Goal: Browse casually

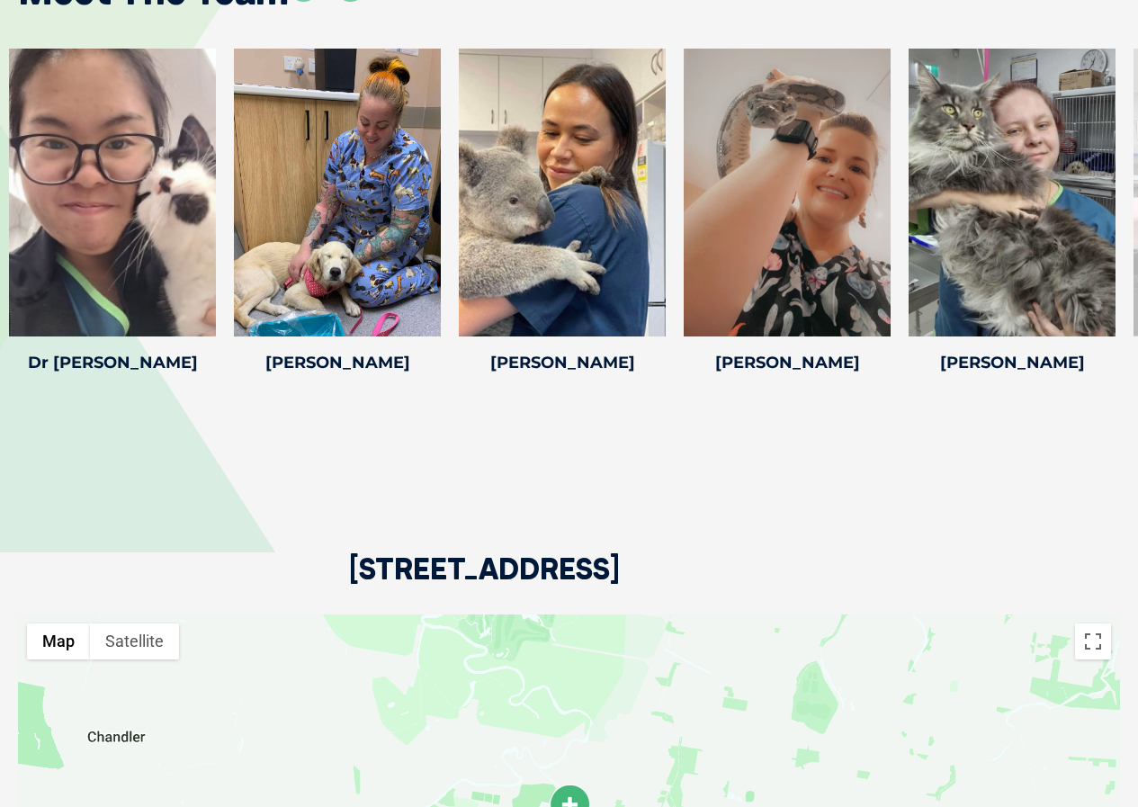
scroll to position [2879, 0]
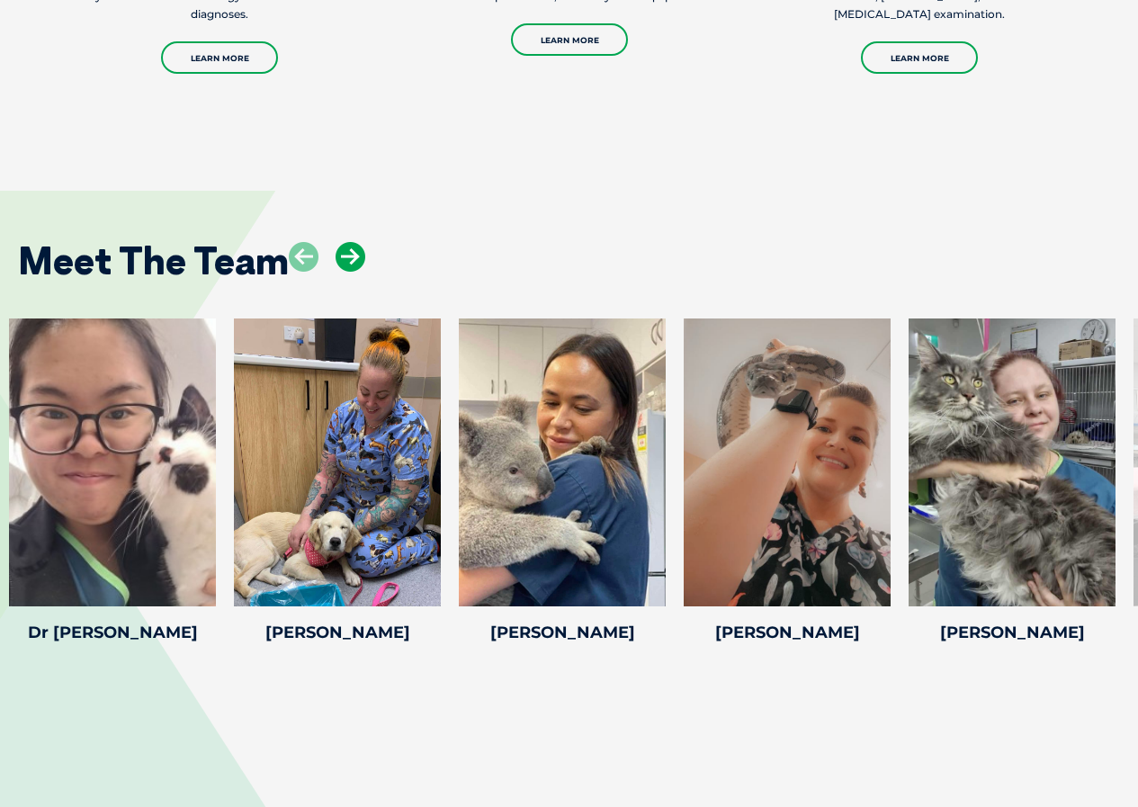
click at [341, 252] on icon at bounding box center [351, 257] width 30 height 30
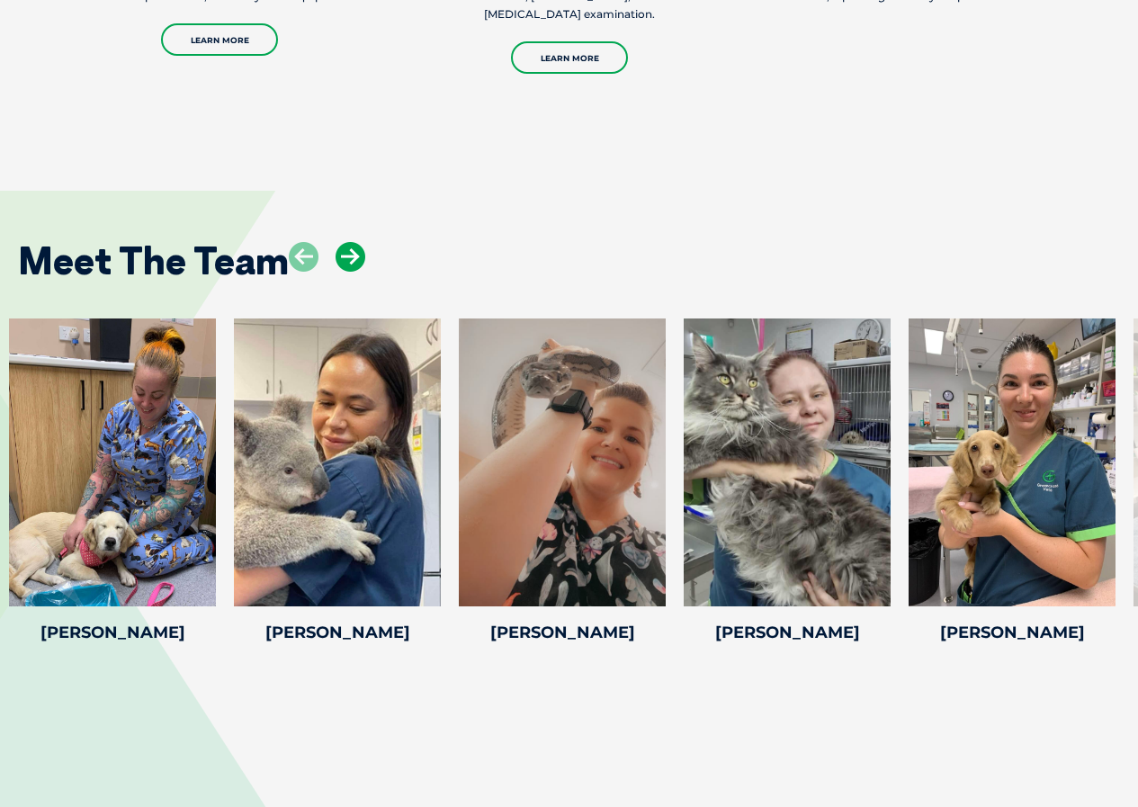
click at [346, 254] on icon at bounding box center [351, 257] width 30 height 30
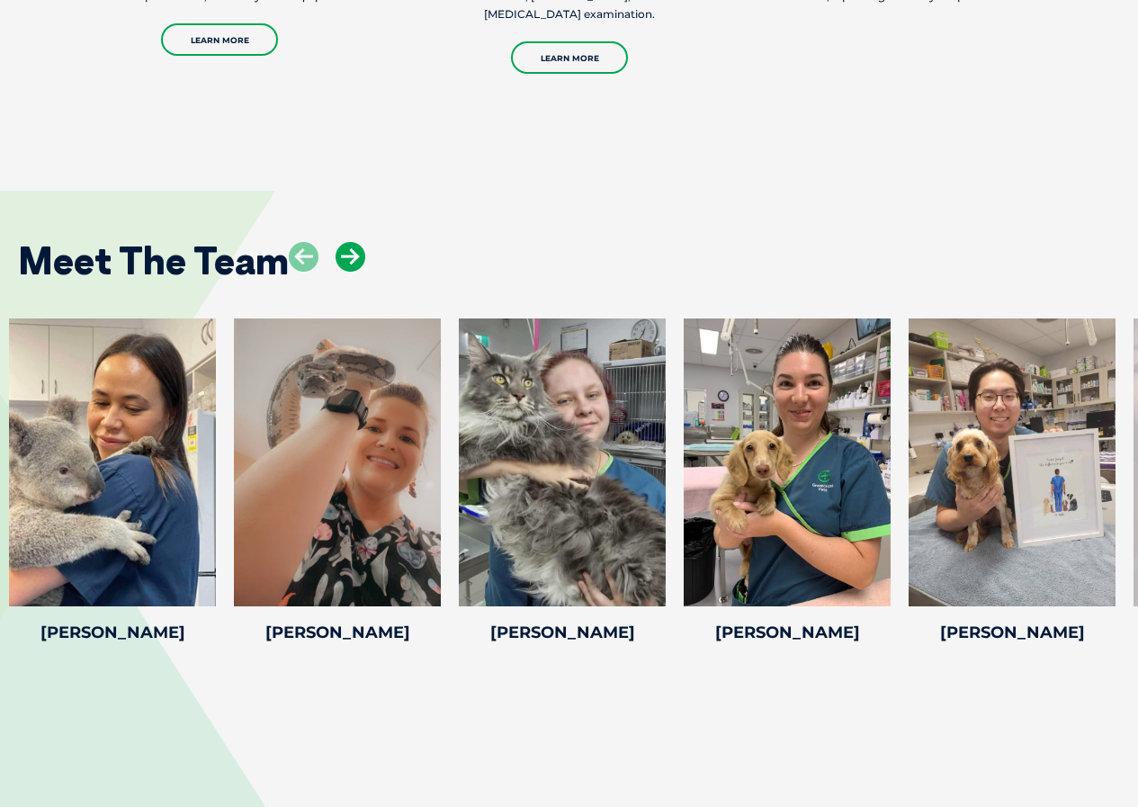
click at [346, 254] on icon at bounding box center [351, 257] width 30 height 30
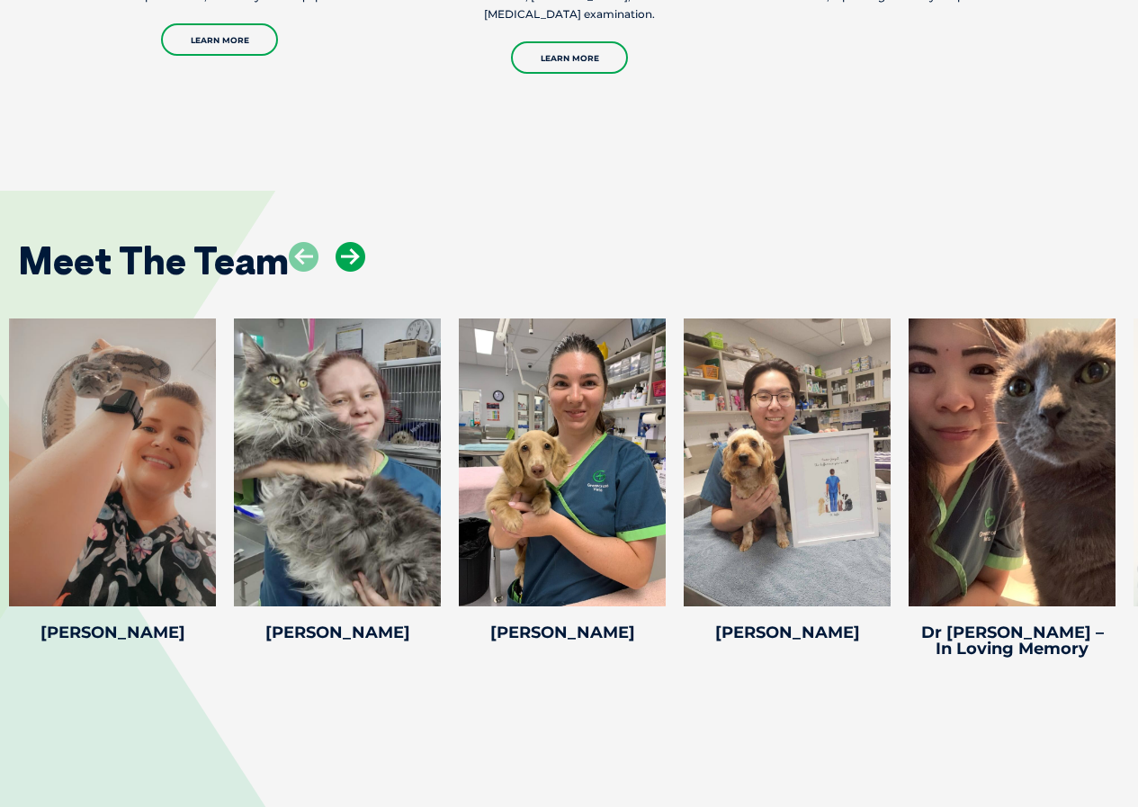
click at [346, 254] on icon at bounding box center [351, 257] width 30 height 30
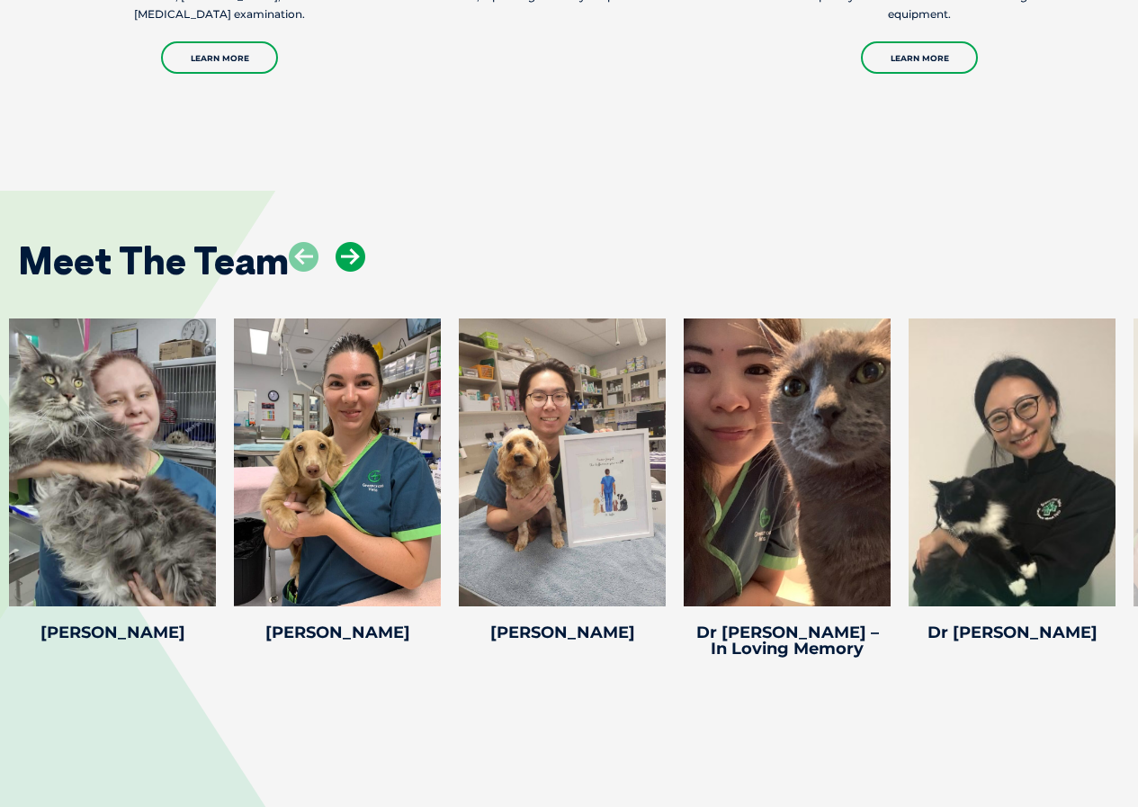
click at [346, 257] on icon at bounding box center [351, 257] width 30 height 30
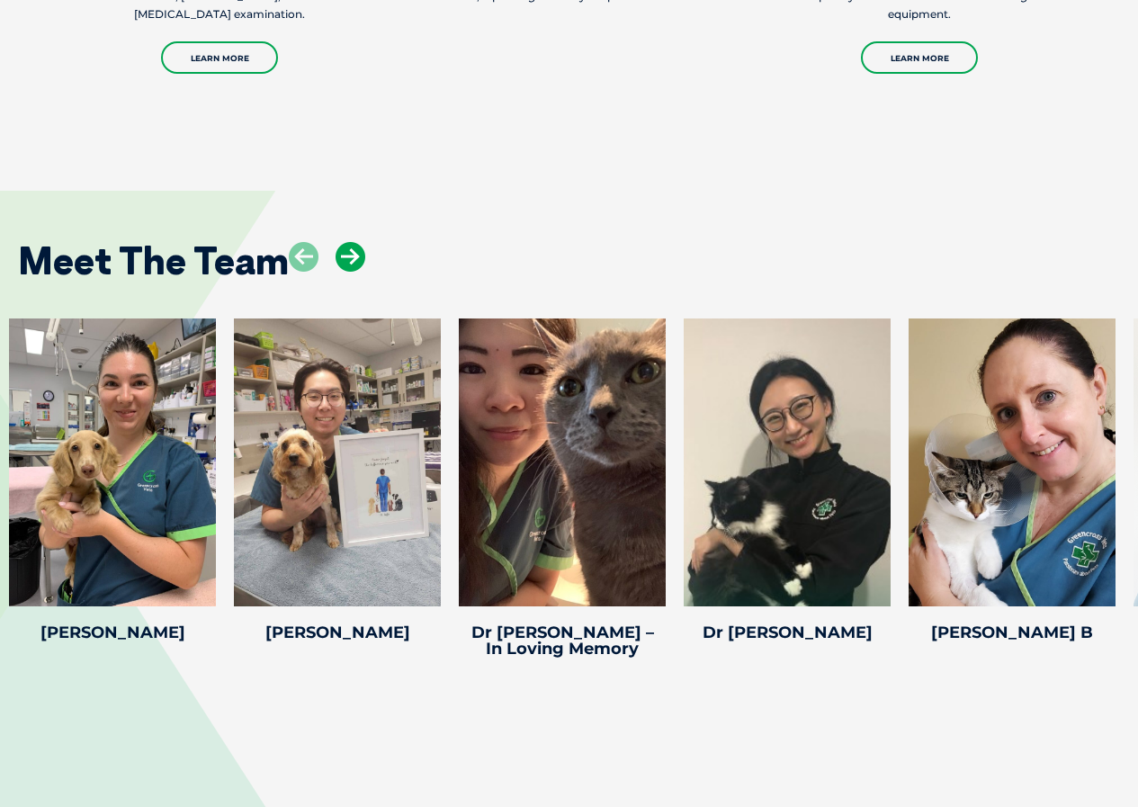
click at [346, 257] on icon at bounding box center [351, 257] width 30 height 30
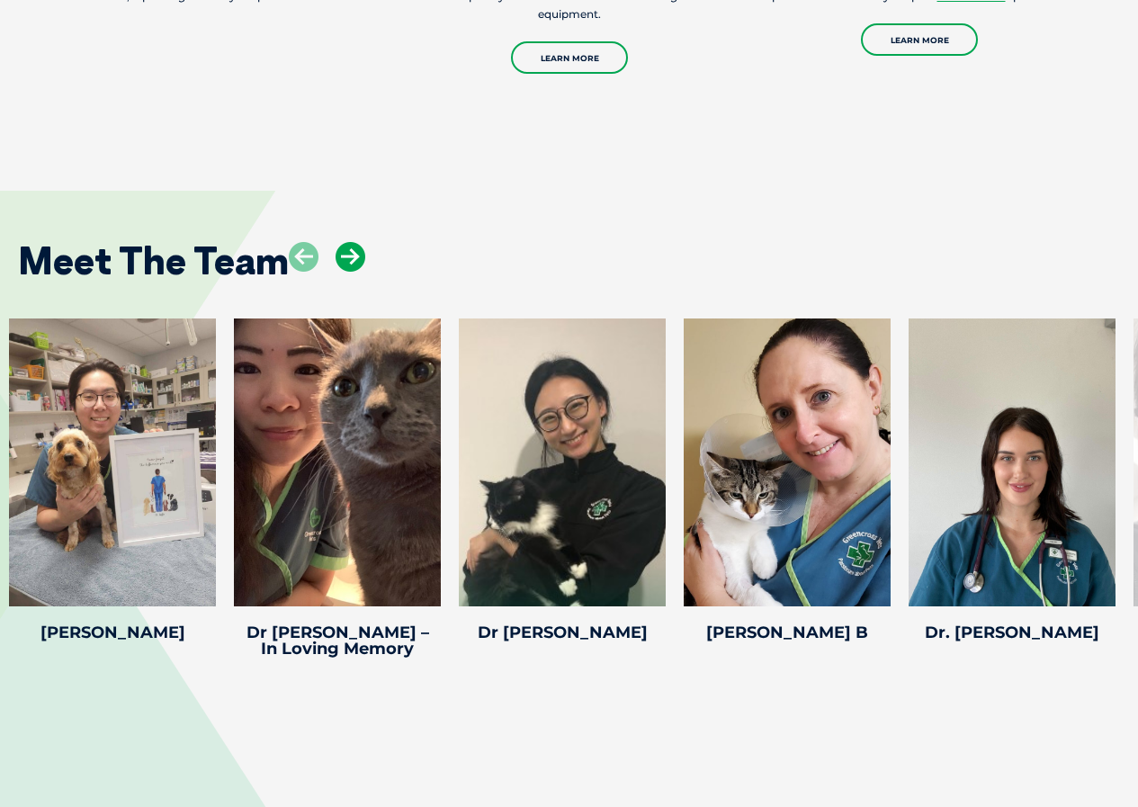
click at [346, 257] on icon at bounding box center [351, 257] width 30 height 30
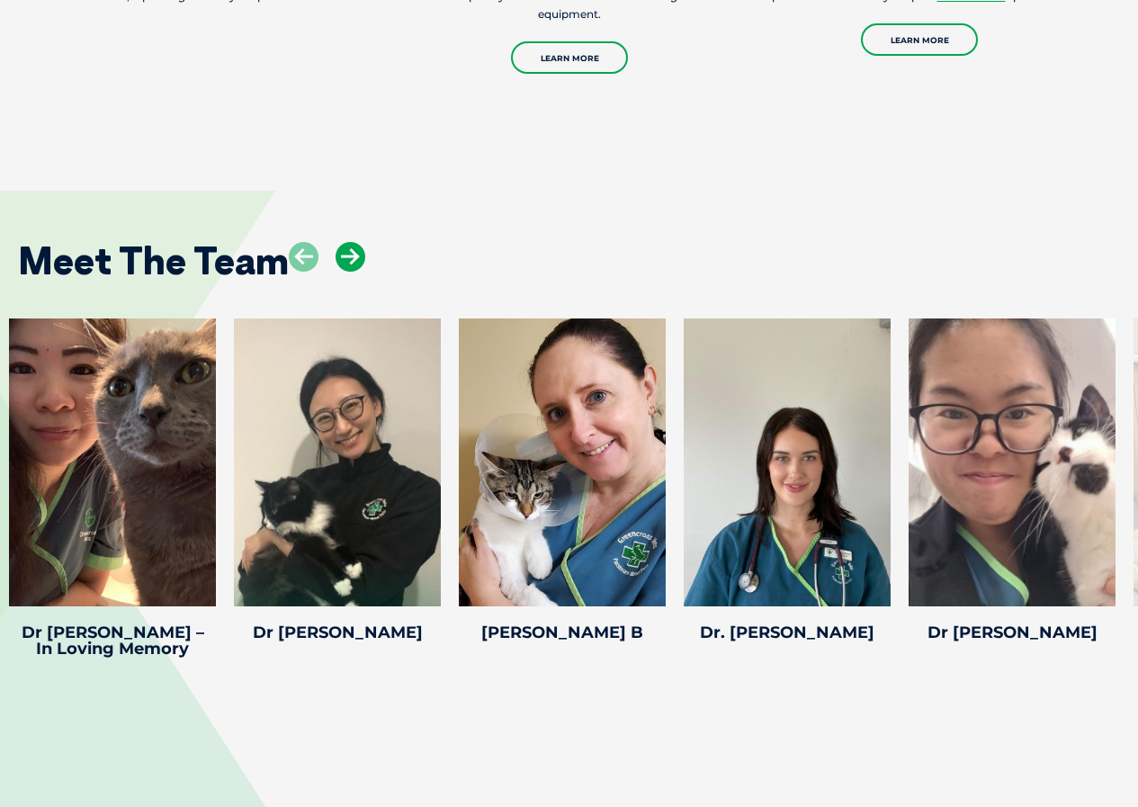
click at [346, 257] on icon at bounding box center [351, 257] width 30 height 30
